Goal: Navigation & Orientation: Find specific page/section

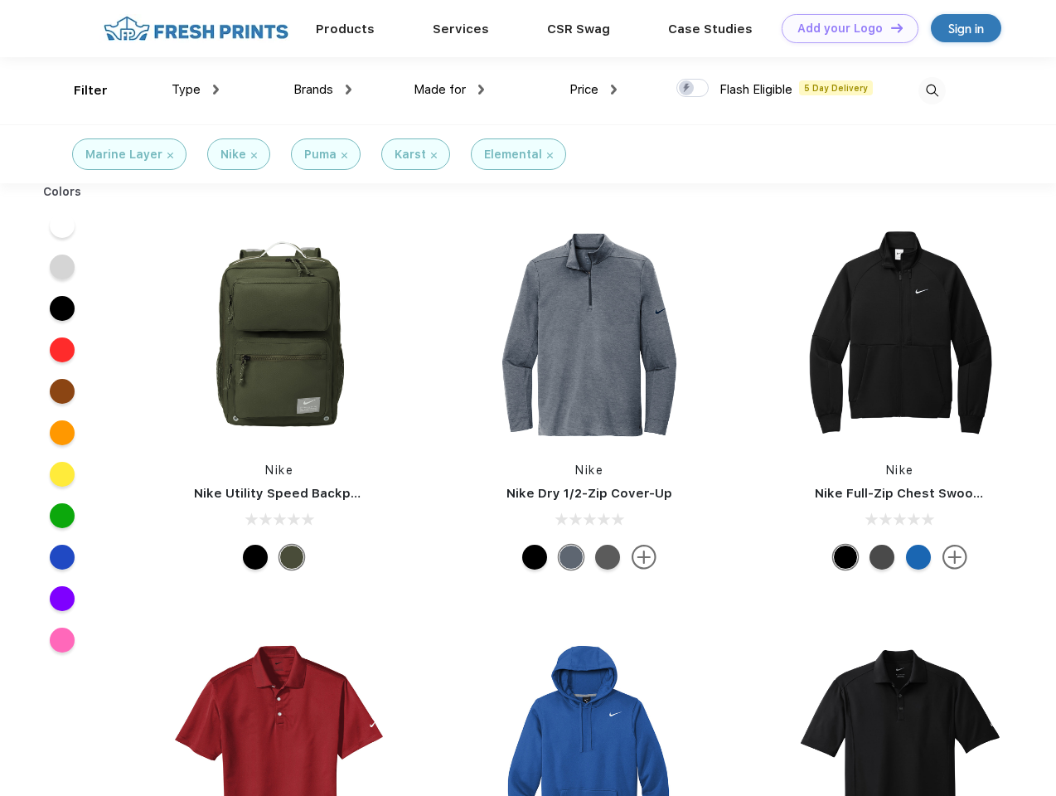
click at [844, 28] on link "Add your Logo Design Tool" at bounding box center [850, 28] width 137 height 29
click at [0, 0] on div "Design Tool" at bounding box center [0, 0] width 0 height 0
click at [889, 27] on link "Add your Logo Design Tool" at bounding box center [850, 28] width 137 height 29
click at [80, 90] on div "Filter" at bounding box center [91, 90] width 34 height 19
click at [196, 90] on span "Type" at bounding box center [186, 89] width 29 height 15
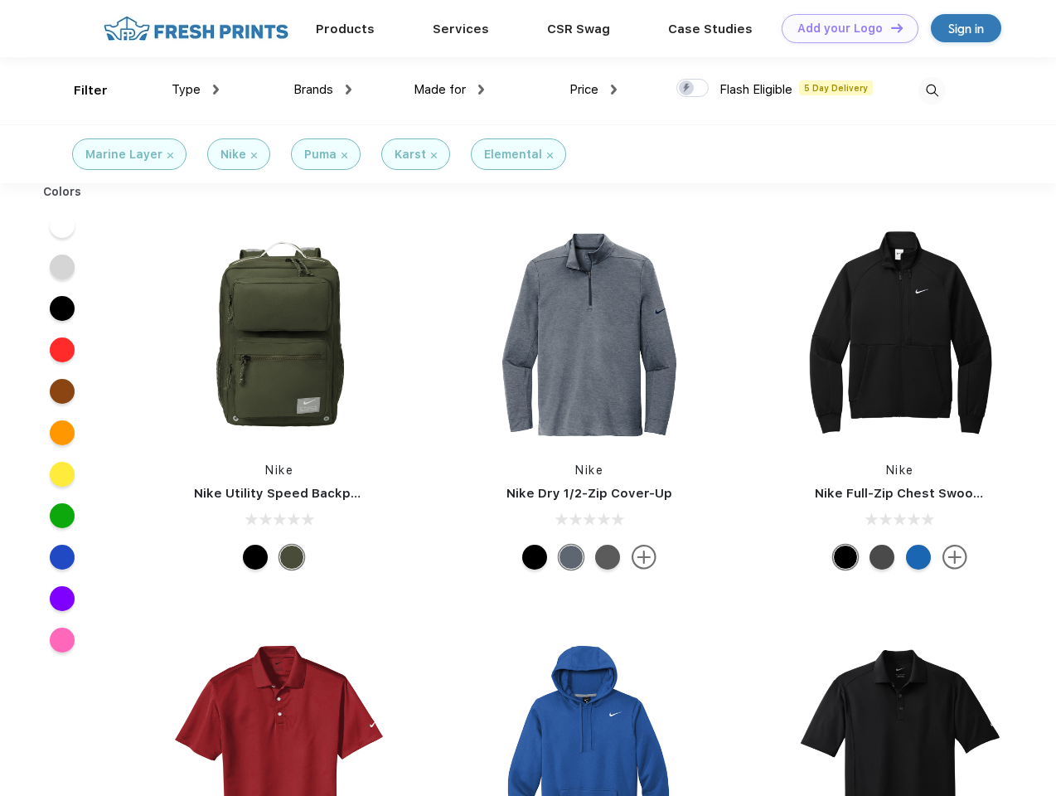
click at [322, 90] on span "Brands" at bounding box center [313, 89] width 40 height 15
click at [449, 90] on span "Made for" at bounding box center [440, 89] width 52 height 15
click at [594, 90] on span "Price" at bounding box center [584, 89] width 29 height 15
click at [693, 89] on div at bounding box center [692, 88] width 32 height 18
click at [687, 89] on input "checkbox" at bounding box center [681, 83] width 11 height 11
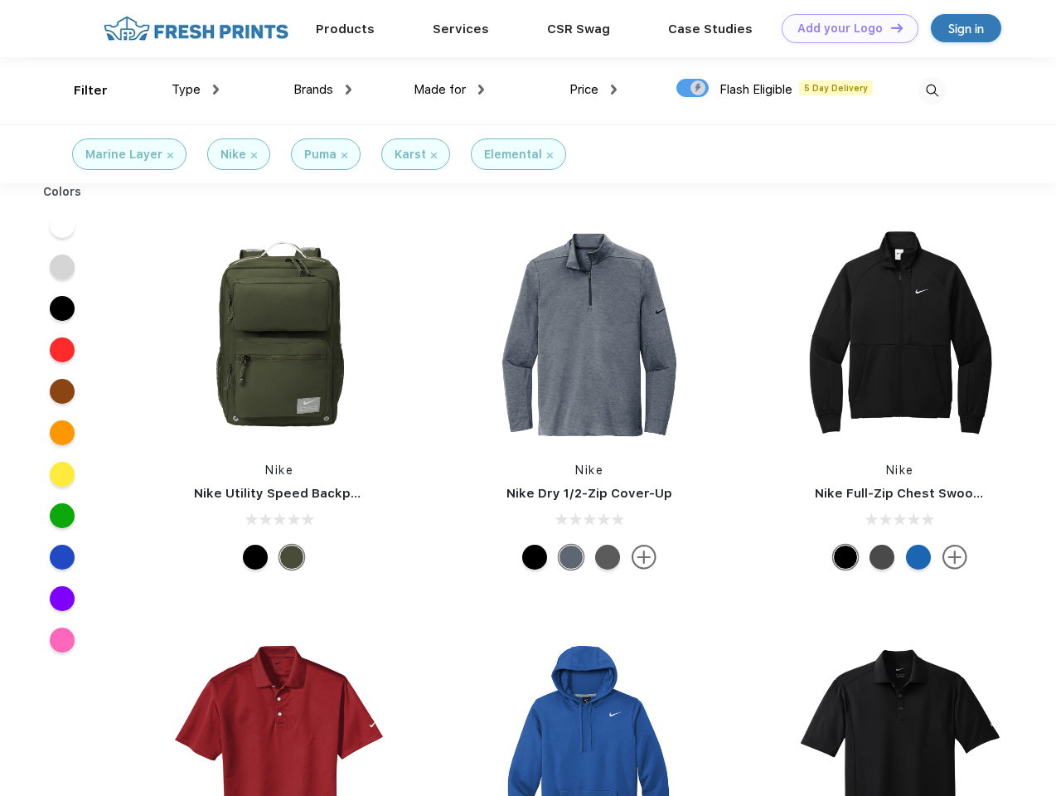
click at [932, 90] on img at bounding box center [932, 90] width 27 height 27
